Goal: Information Seeking & Learning: Understand process/instructions

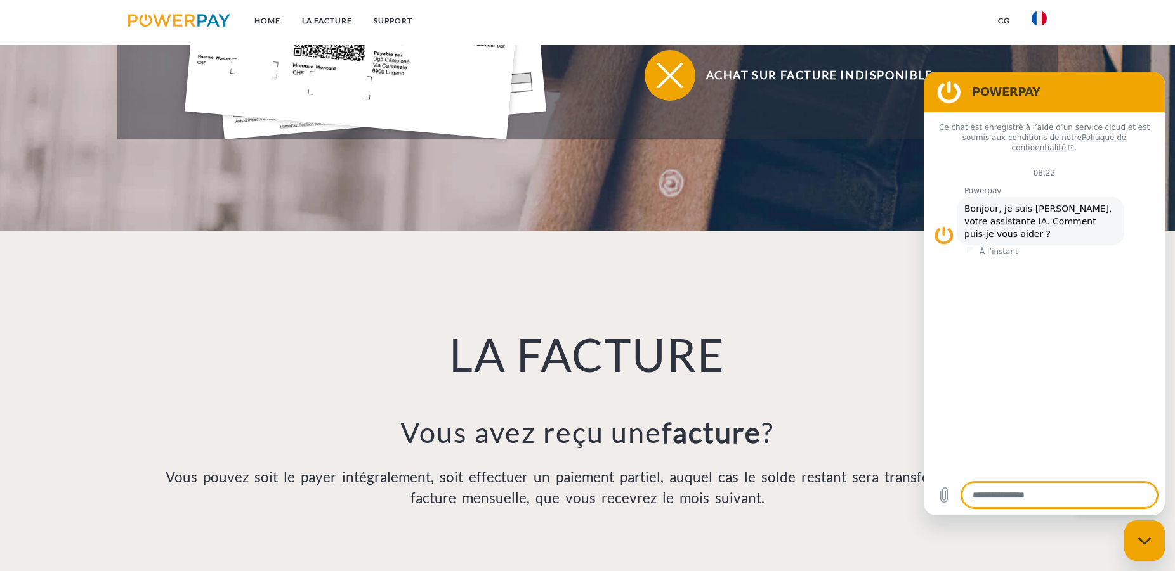
scroll to position [776, 0]
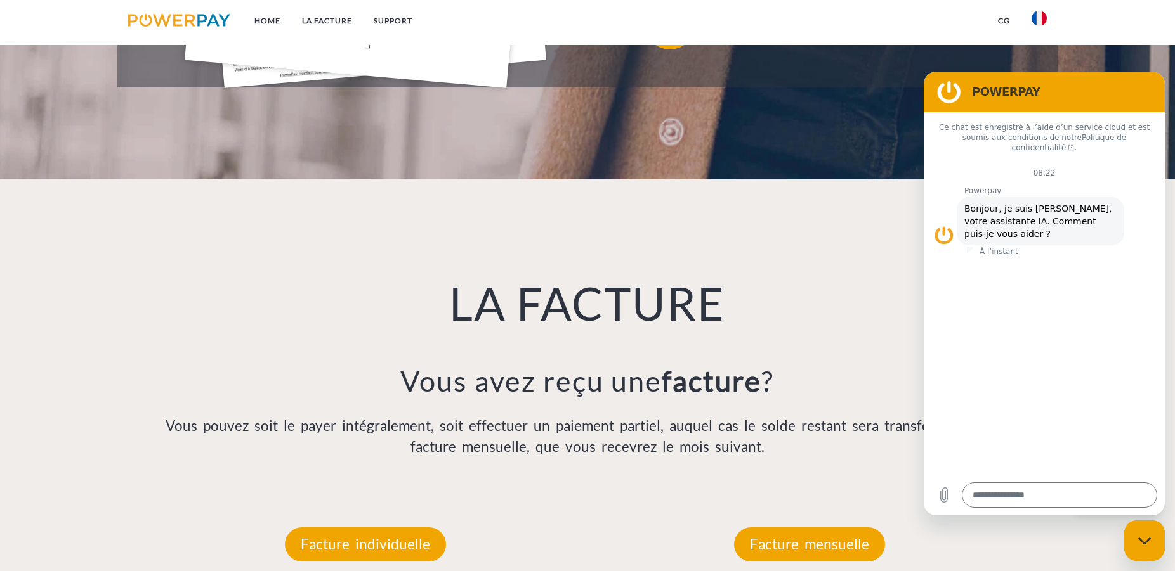
drag, startPoint x: 372, startPoint y: 322, endPoint x: 273, endPoint y: 318, distance: 99.0
click at [273, 318] on h1 "LA FACTURE" at bounding box center [587, 303] width 889 height 57
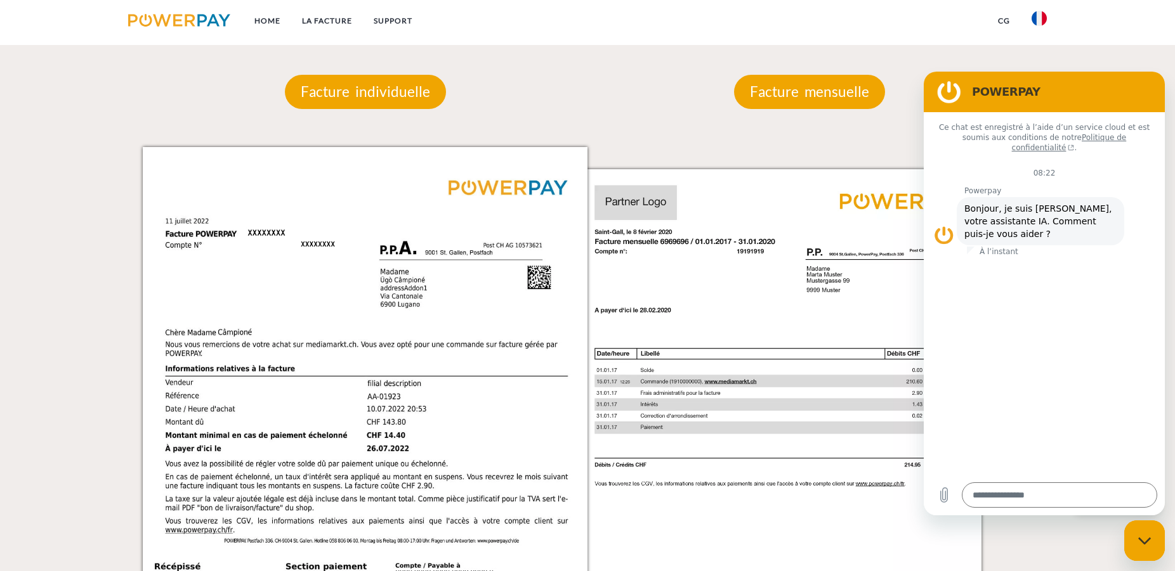
scroll to position [712, 0]
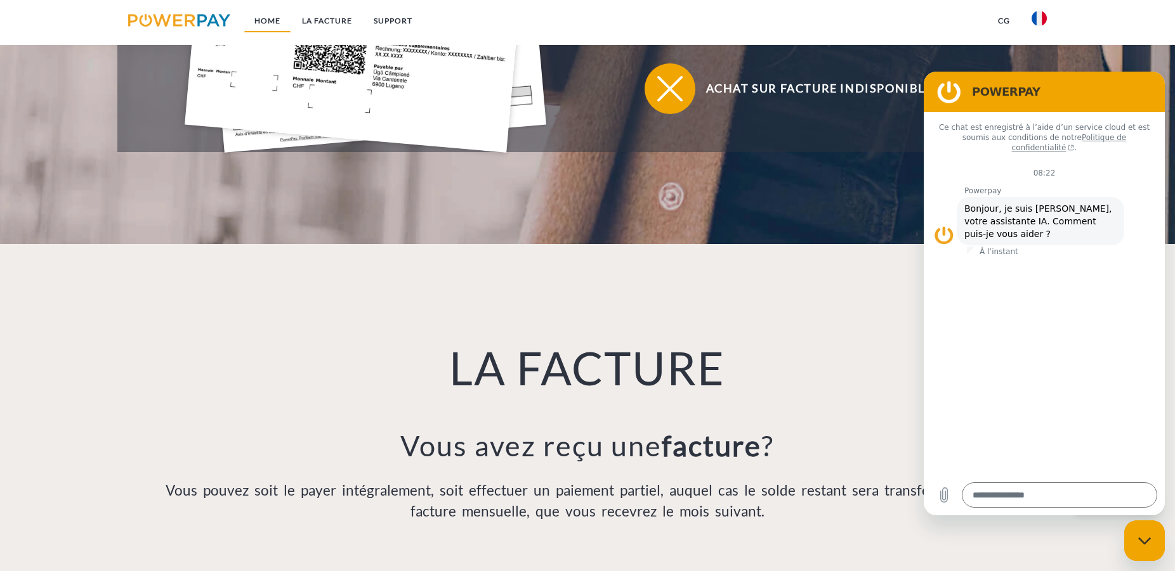
click at [268, 21] on link "Home" at bounding box center [268, 21] width 48 height 23
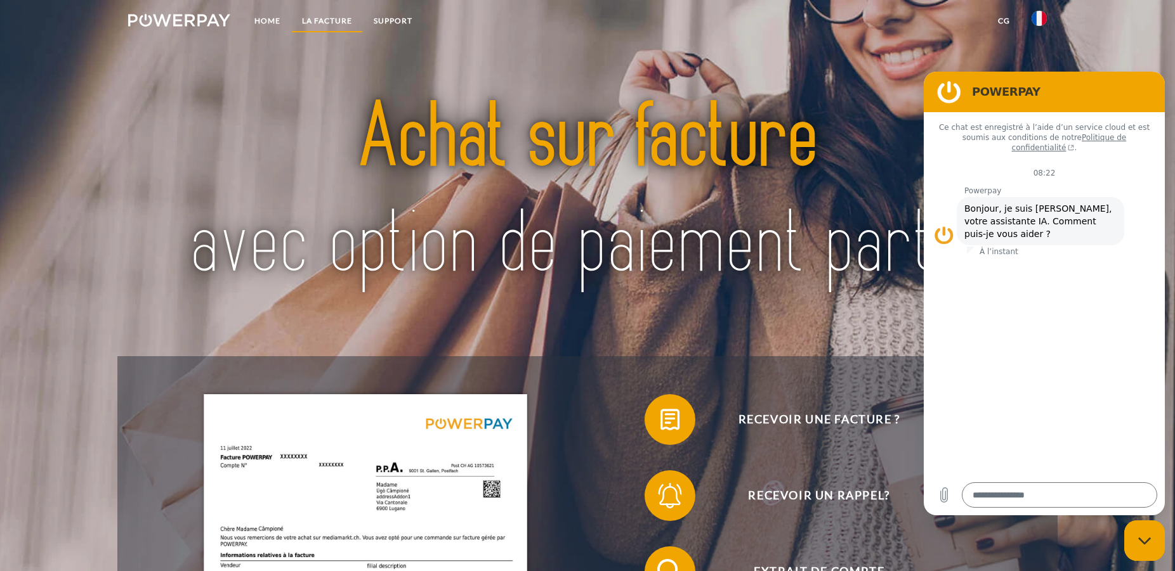
click at [340, 15] on link "LA FACTURE" at bounding box center [327, 21] width 72 height 23
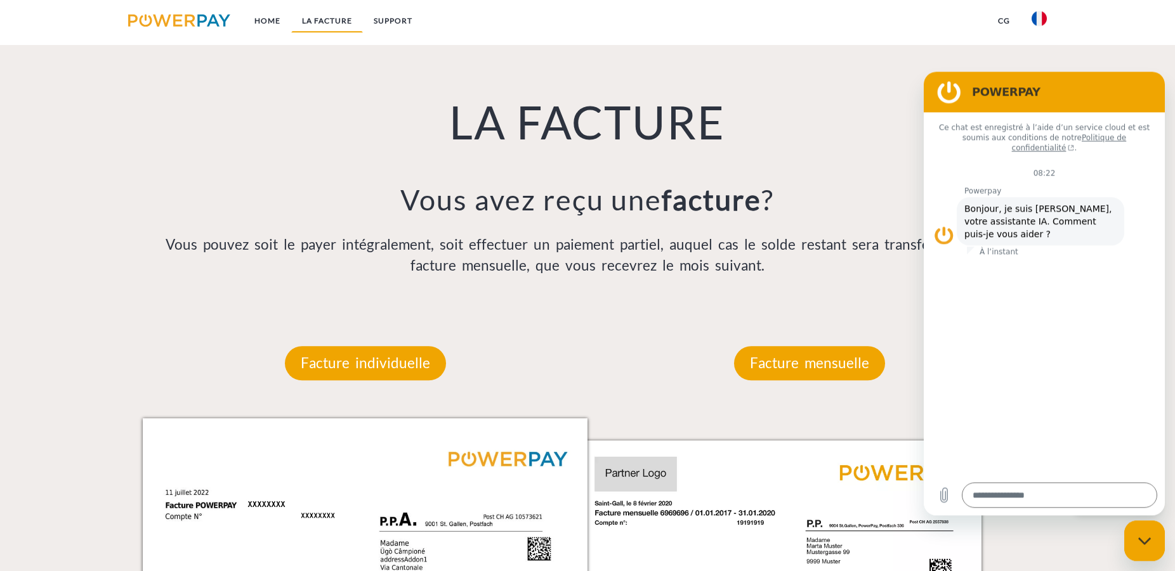
scroll to position [958, 0]
click at [399, 20] on link "Support" at bounding box center [393, 21] width 60 height 23
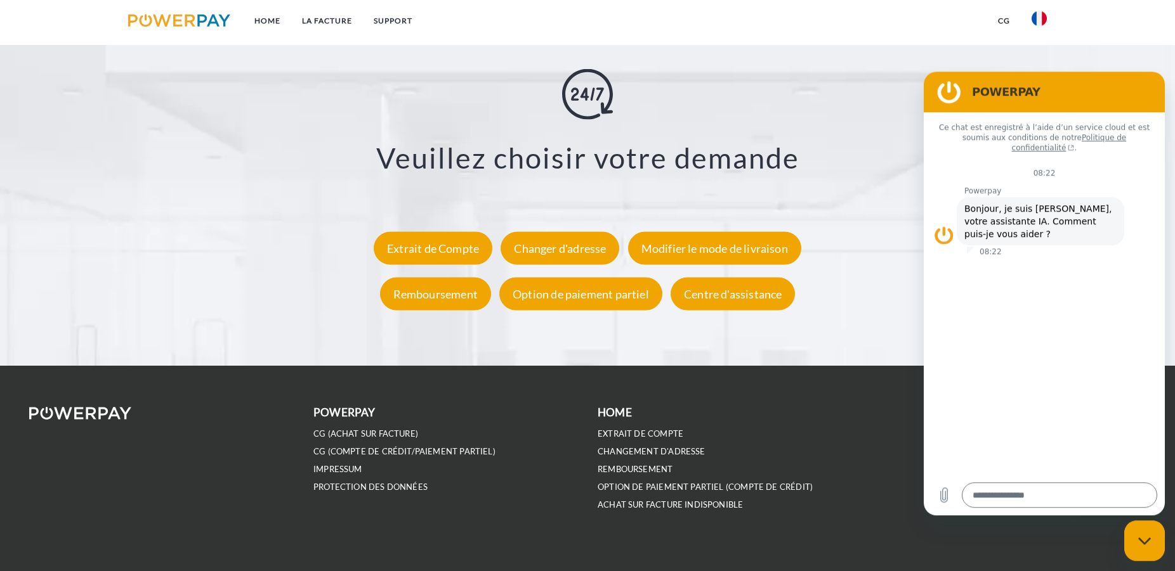
scroll to position [2485, 0]
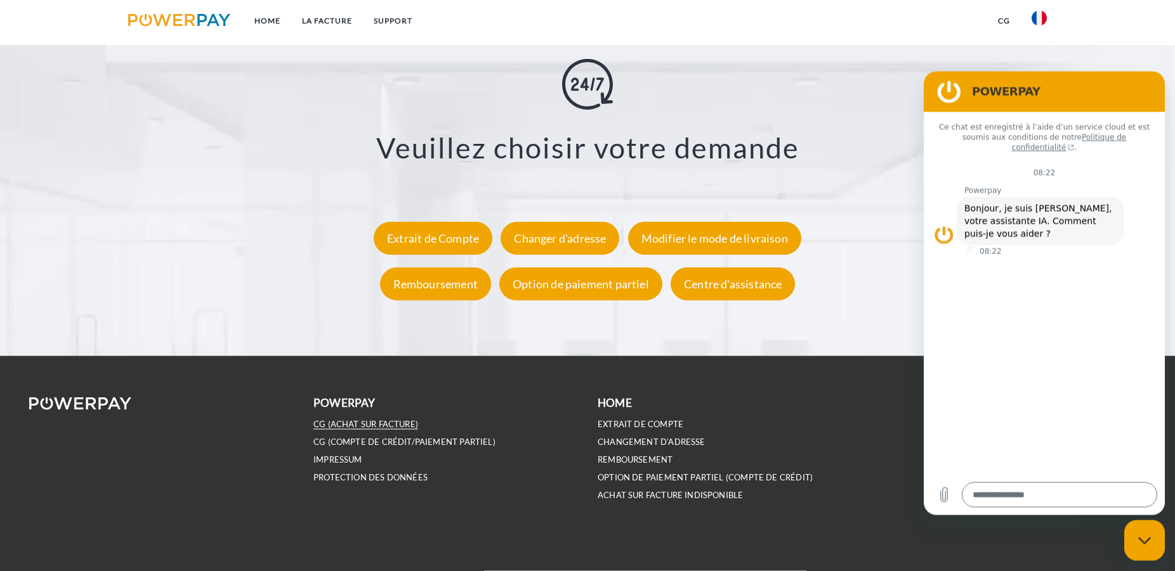
click at [372, 427] on link "CG (achat sur facture)" at bounding box center [365, 424] width 105 height 11
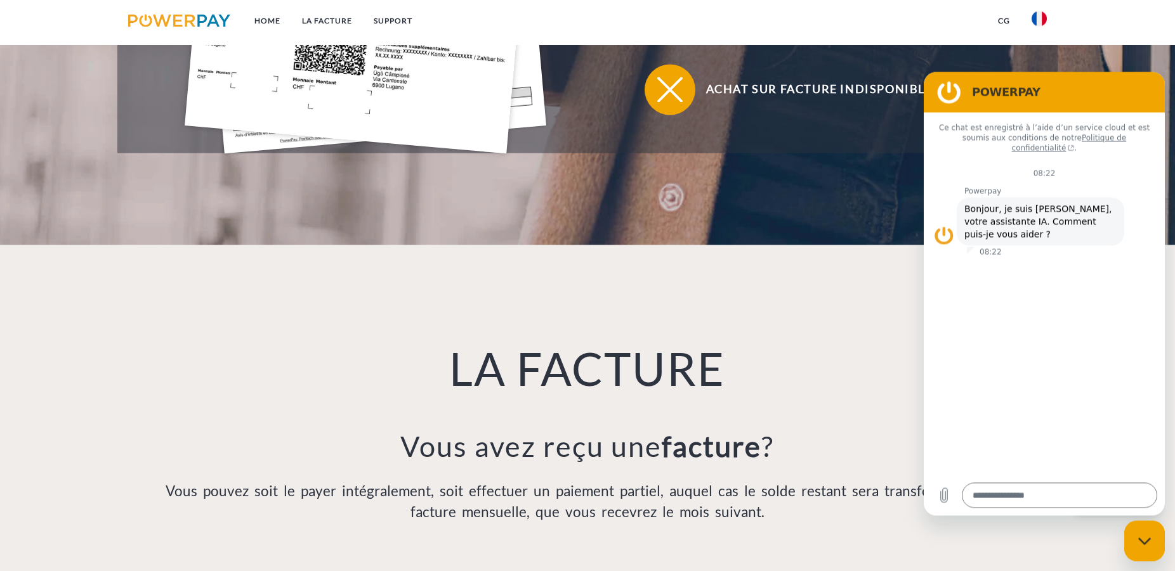
scroll to position [712, 0]
